Goal: Information Seeking & Learning: Learn about a topic

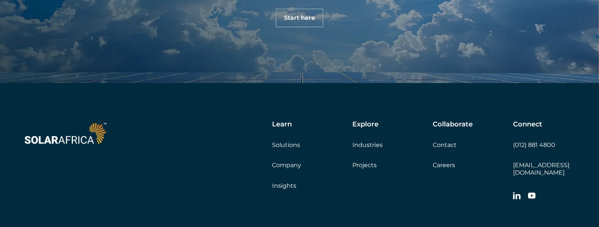
scroll to position [2438, 0]
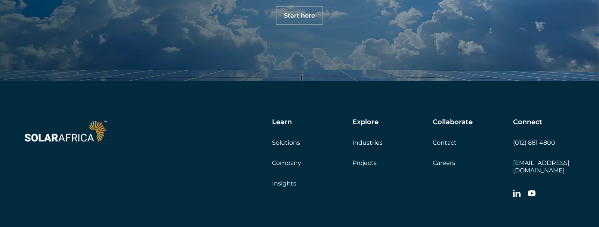
click at [448, 162] on link "Careers" at bounding box center [444, 162] width 22 height 7
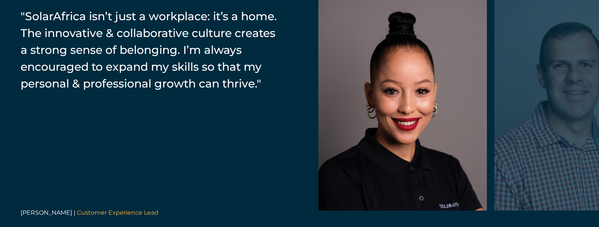
scroll to position [1158, 0]
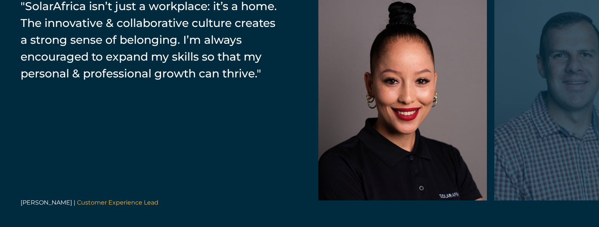
click at [541, 130] on div at bounding box center [578, 93] width 169 height 213
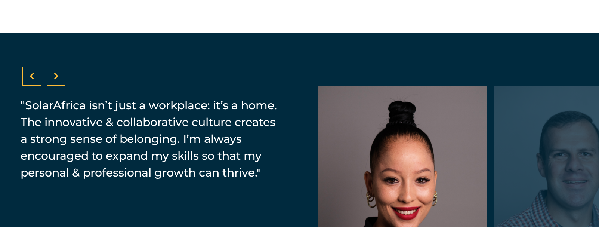
scroll to position [1084, 0]
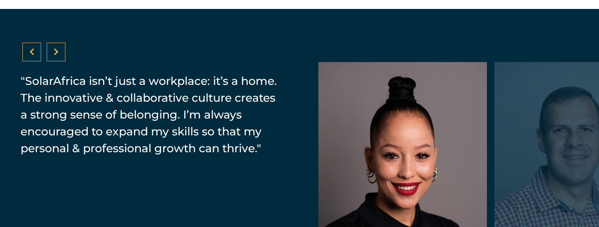
click at [56, 50] on icon at bounding box center [56, 51] width 5 height 7
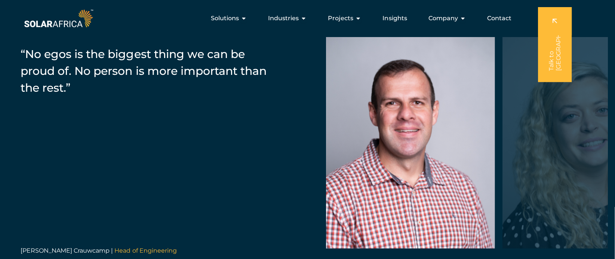
scroll to position [1121, 0]
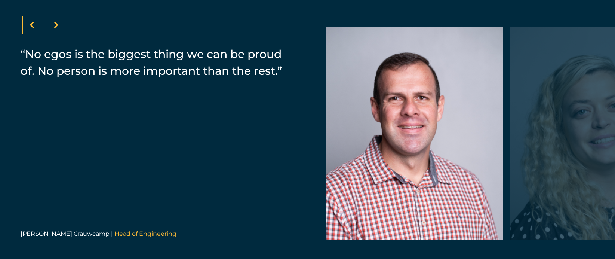
click at [59, 24] on div at bounding box center [56, 25] width 19 height 19
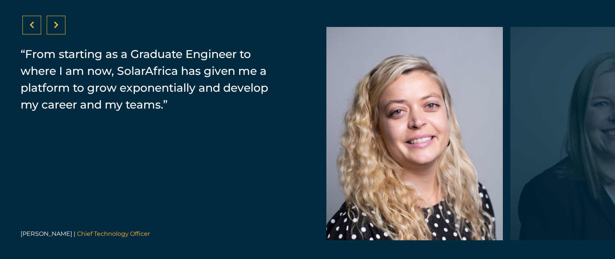
click at [59, 24] on div at bounding box center [56, 25] width 19 height 19
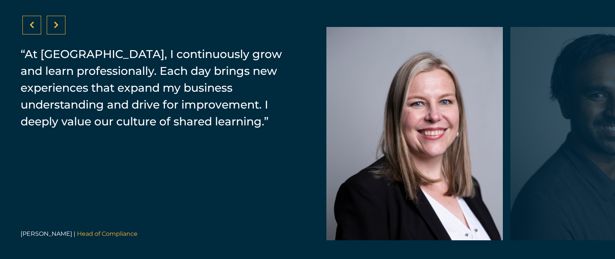
click at [59, 24] on div at bounding box center [56, 25] width 19 height 19
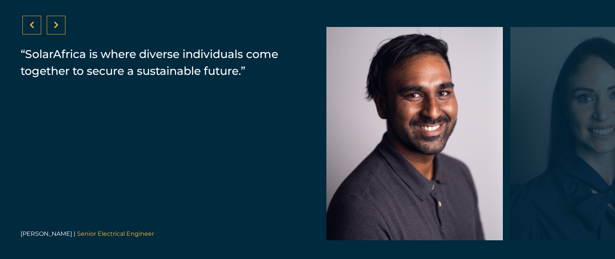
click at [59, 24] on div at bounding box center [56, 25] width 19 height 19
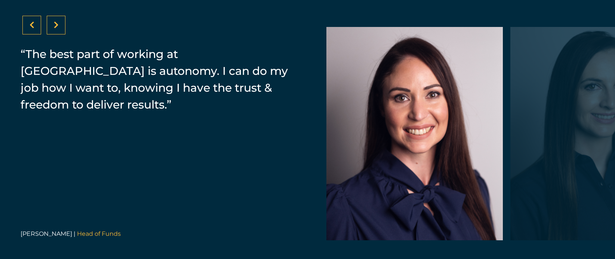
click at [59, 24] on div at bounding box center [56, 25] width 19 height 19
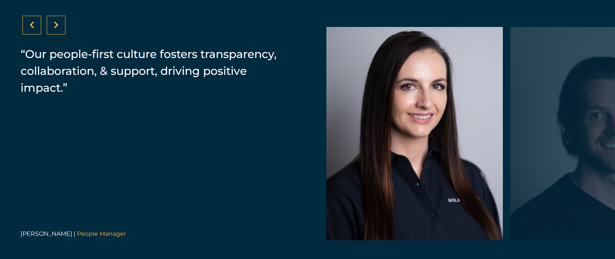
click at [59, 24] on div at bounding box center [56, 25] width 19 height 19
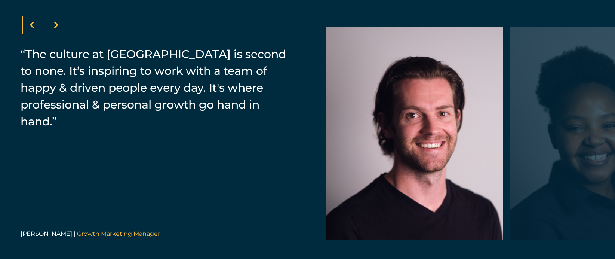
click at [59, 24] on div at bounding box center [56, 25] width 19 height 19
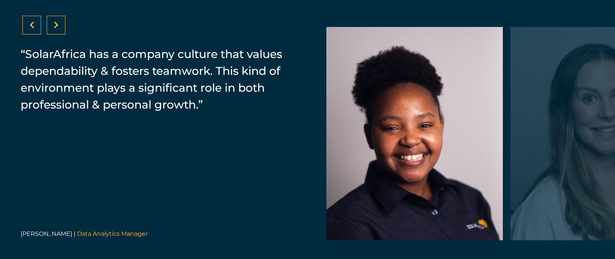
click at [59, 24] on div at bounding box center [56, 25] width 19 height 19
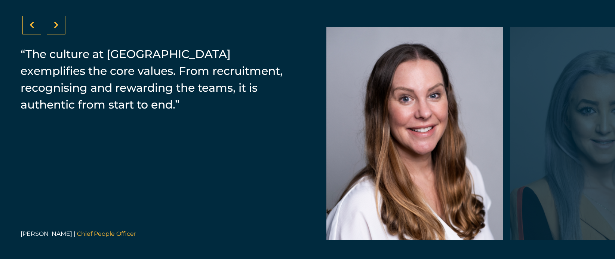
click at [59, 24] on div at bounding box center [56, 25] width 19 height 19
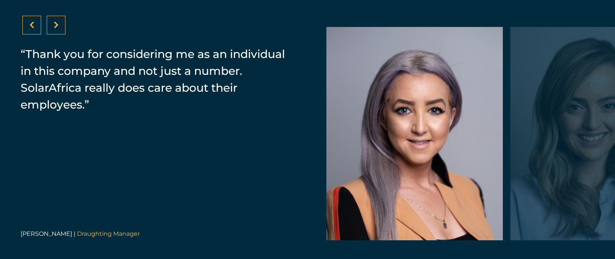
click at [59, 24] on div at bounding box center [56, 25] width 19 height 19
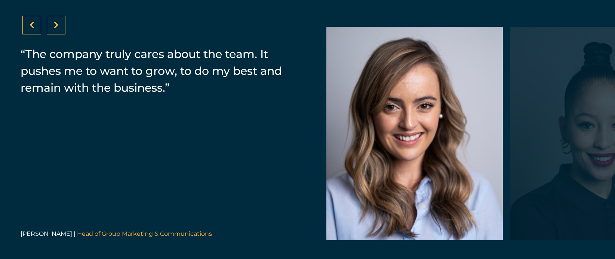
click at [59, 24] on div at bounding box center [56, 25] width 19 height 19
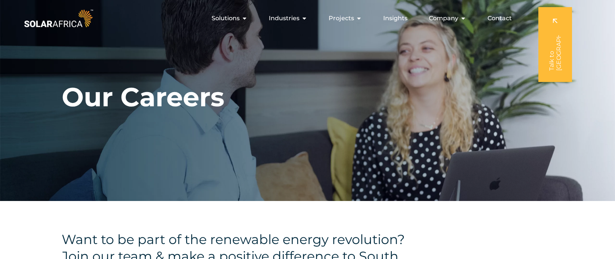
scroll to position [0, 0]
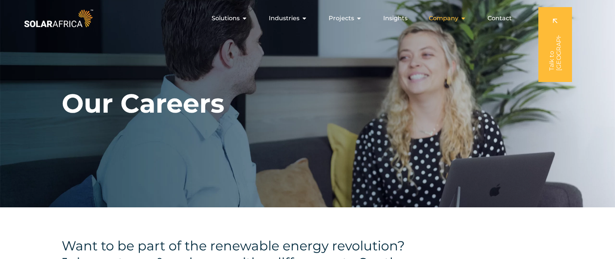
click at [463, 19] on icon "Menu" at bounding box center [463, 18] width 6 height 6
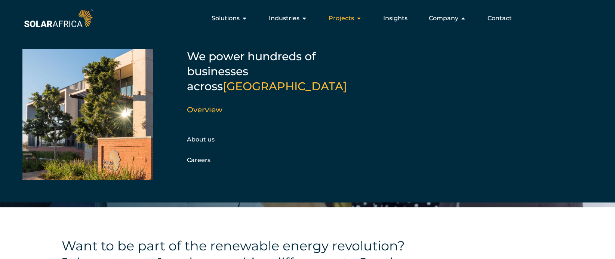
click at [359, 19] on icon "Menu" at bounding box center [359, 18] width 6 height 6
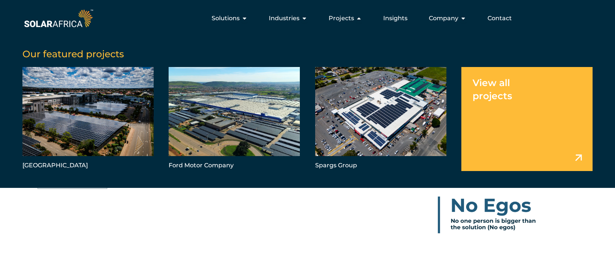
scroll to position [187, 0]
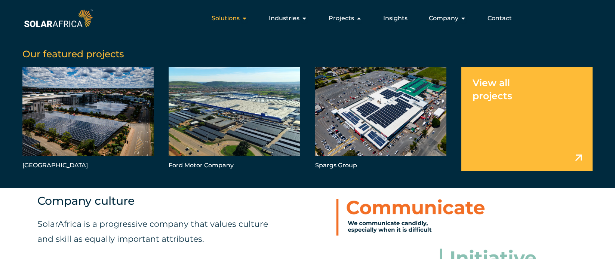
click at [246, 17] on icon "Menu" at bounding box center [244, 18] width 6 height 6
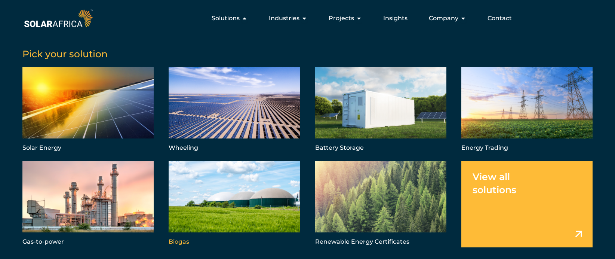
scroll to position [149, 0]
click at [539, 204] on link "Menu" at bounding box center [526, 204] width 131 height 86
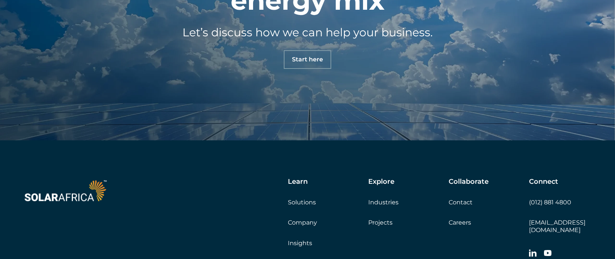
scroll to position [710, 0]
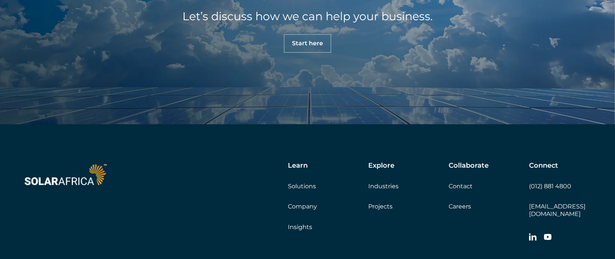
click at [308, 206] on link "Company" at bounding box center [302, 206] width 29 height 7
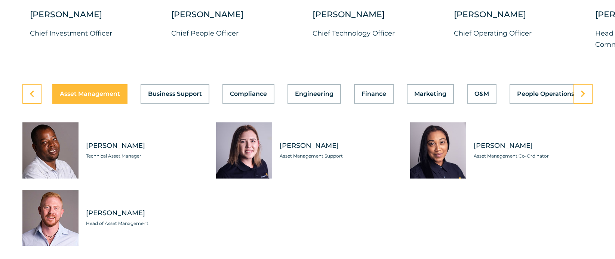
scroll to position [2055, 0]
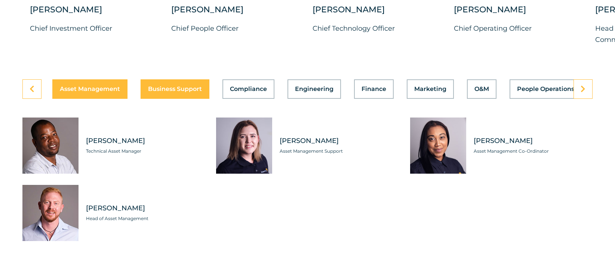
click at [168, 99] on button "Business Support" at bounding box center [175, 88] width 69 height 19
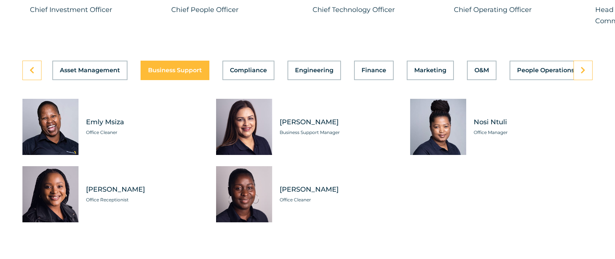
scroll to position [2093, 0]
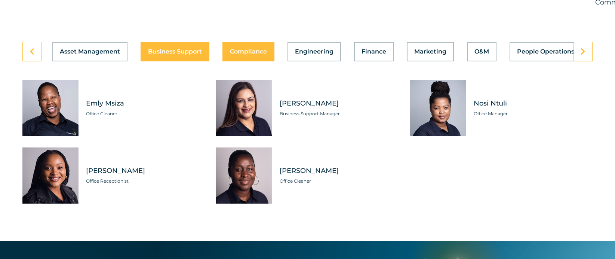
click at [243, 55] on span "Compliance" at bounding box center [248, 52] width 37 height 6
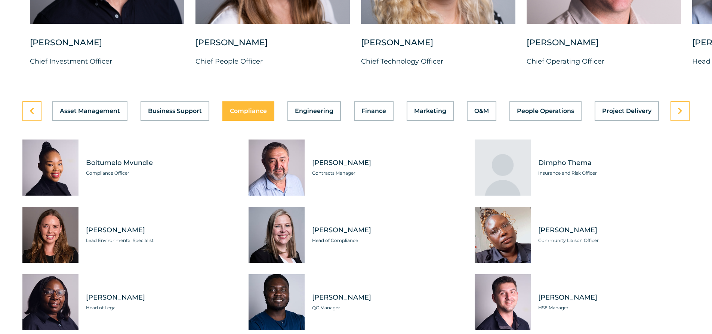
scroll to position [2146, 0]
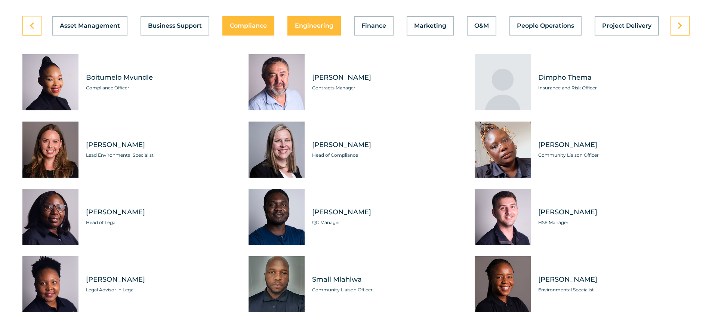
click at [317, 23] on span "Engineering" at bounding box center [314, 26] width 38 height 6
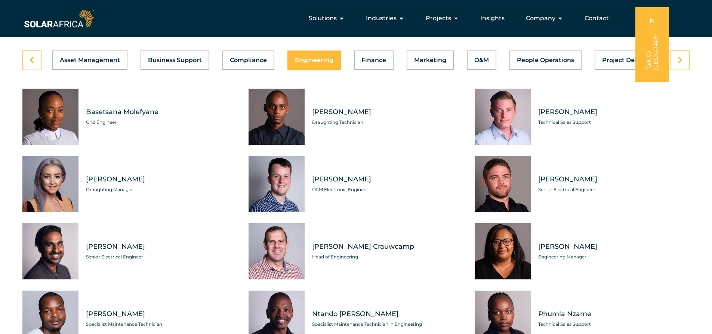
scroll to position [2108, 0]
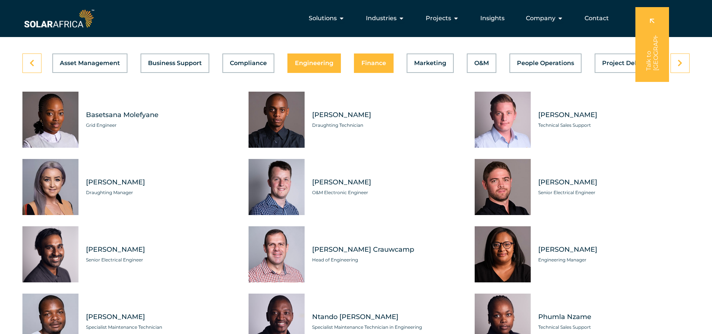
click at [379, 61] on div "Asset Management Business Support Compliance Engineering Finance Marketing O&M …" at bounding box center [355, 62] width 667 height 19
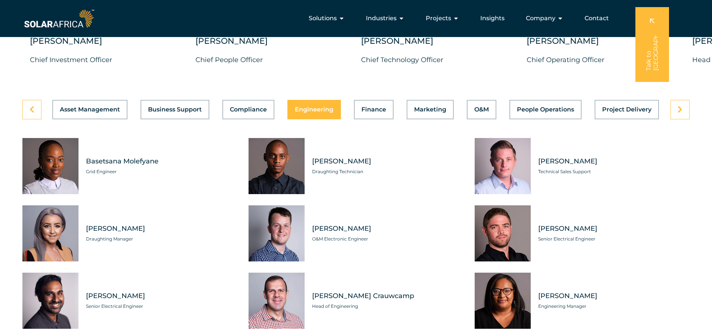
scroll to position [1996, 0]
